Goal: Transaction & Acquisition: Purchase product/service

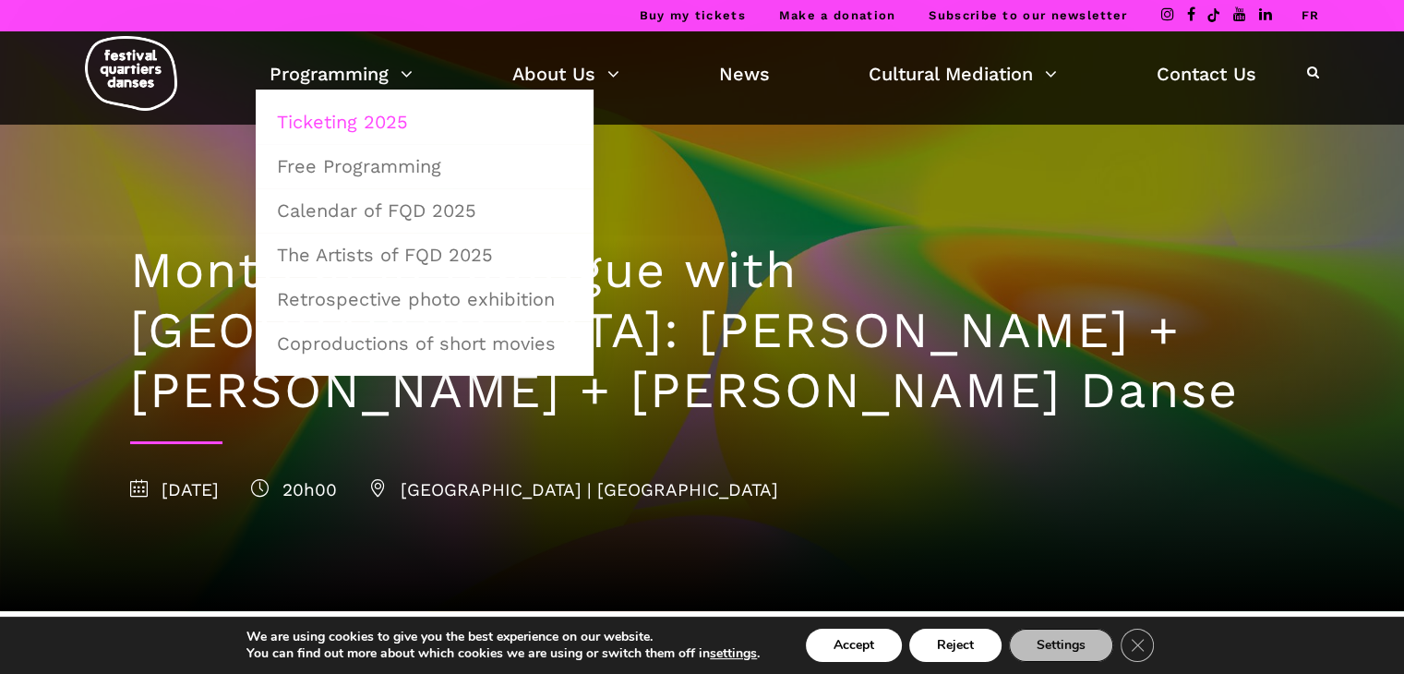
click at [379, 119] on link "Ticketing 2025" at bounding box center [425, 122] width 318 height 42
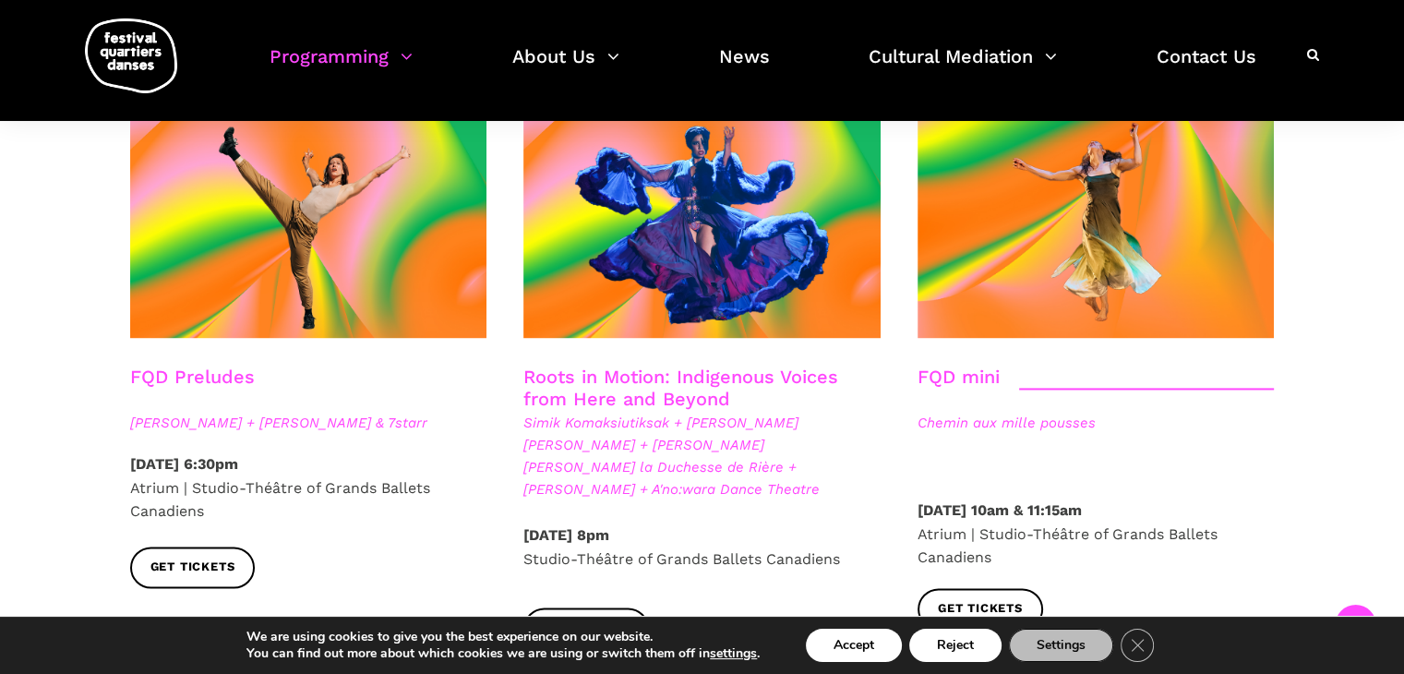
scroll to position [2728, 0]
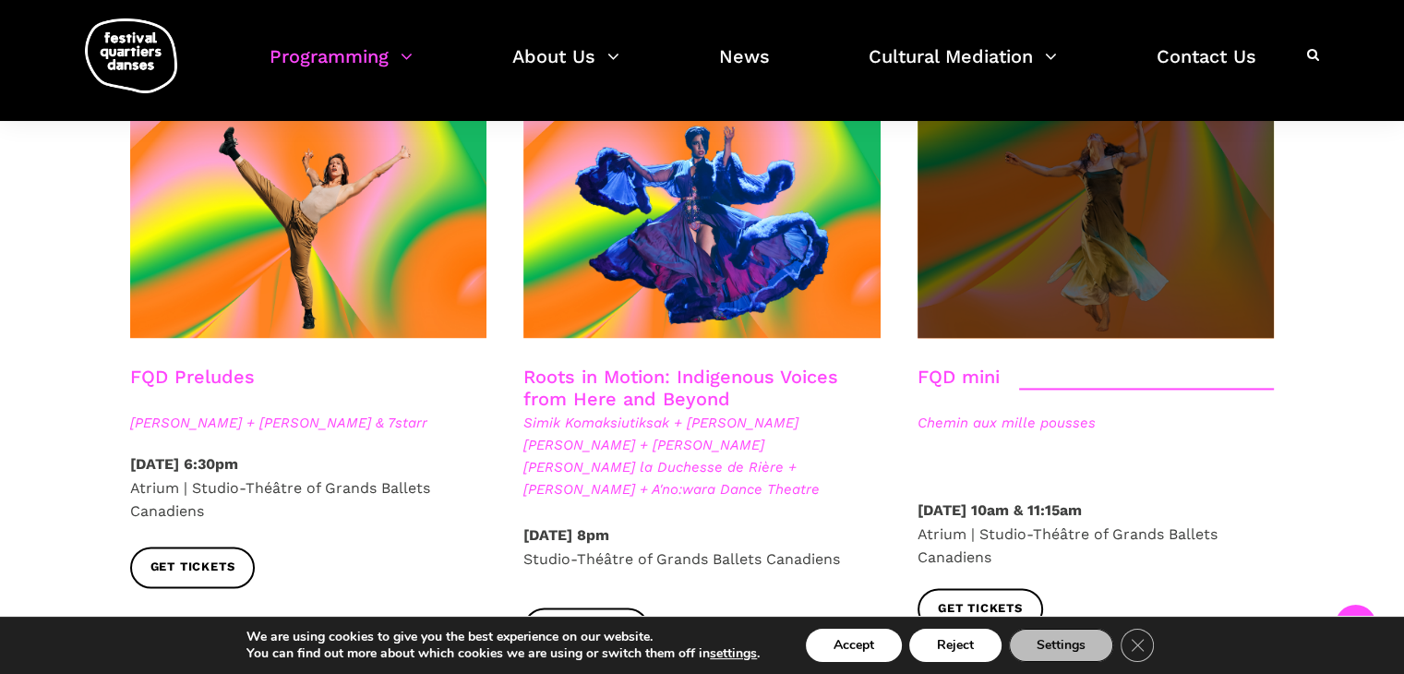
click at [1010, 196] on span at bounding box center [1095, 218] width 357 height 239
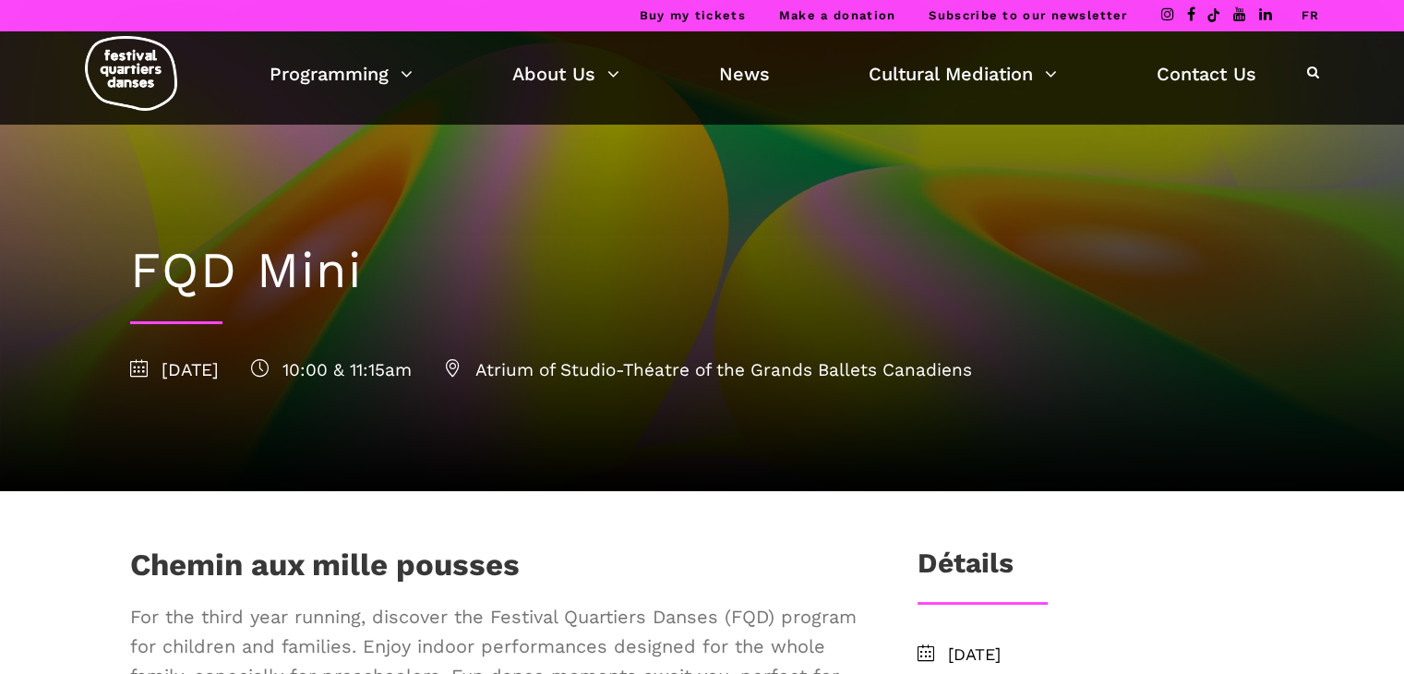
click at [1314, 12] on link "FR" at bounding box center [1310, 15] width 18 height 14
